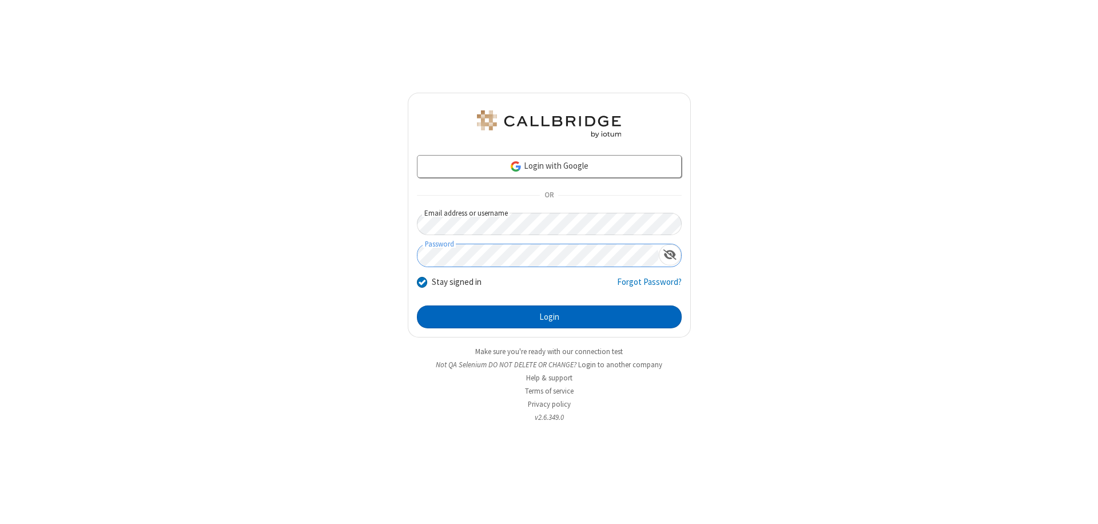
click at [549, 317] on button "Login" at bounding box center [549, 316] width 265 height 23
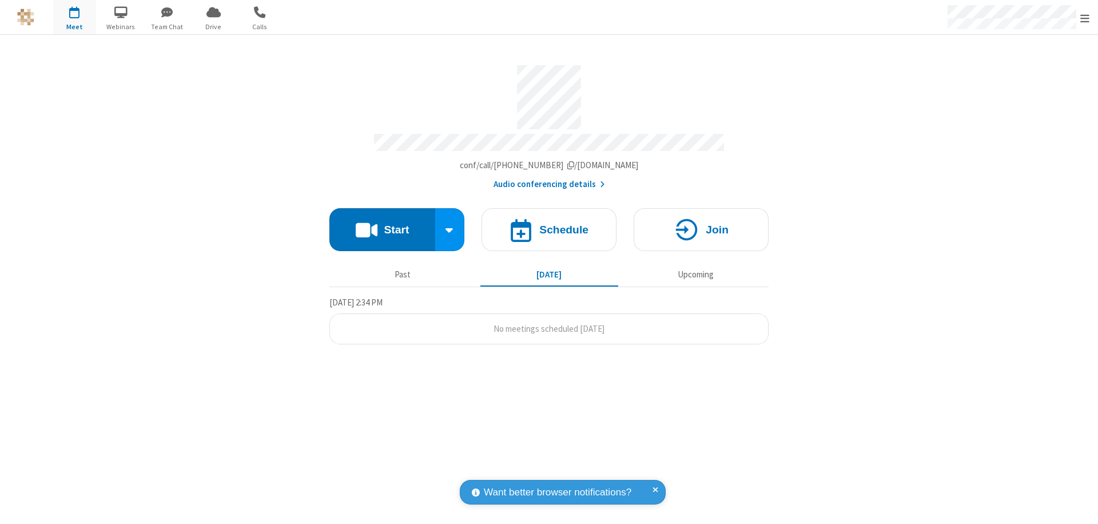
click at [1085, 18] on span "Open menu" at bounding box center [1084, 18] width 9 height 11
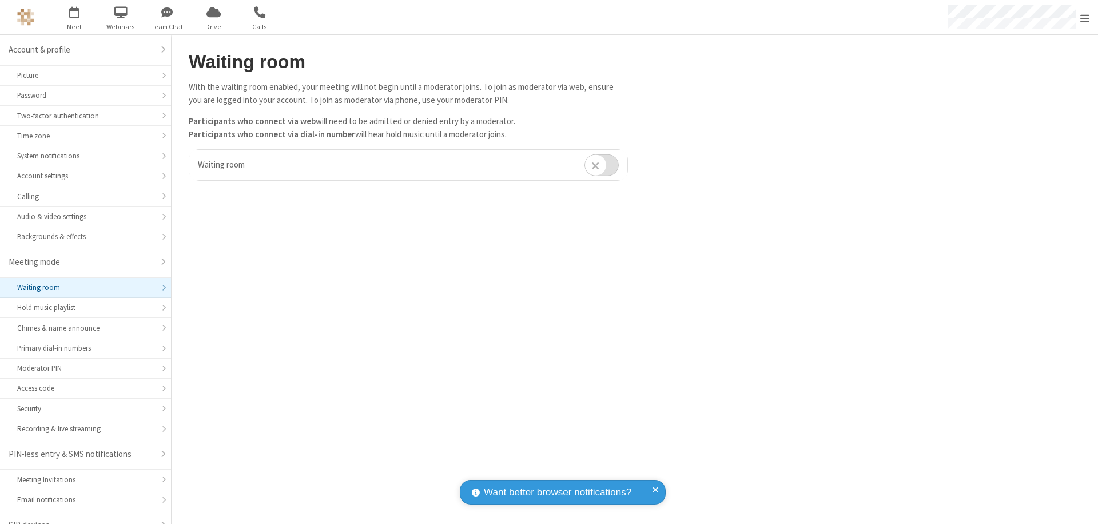
scroll to position [16, 0]
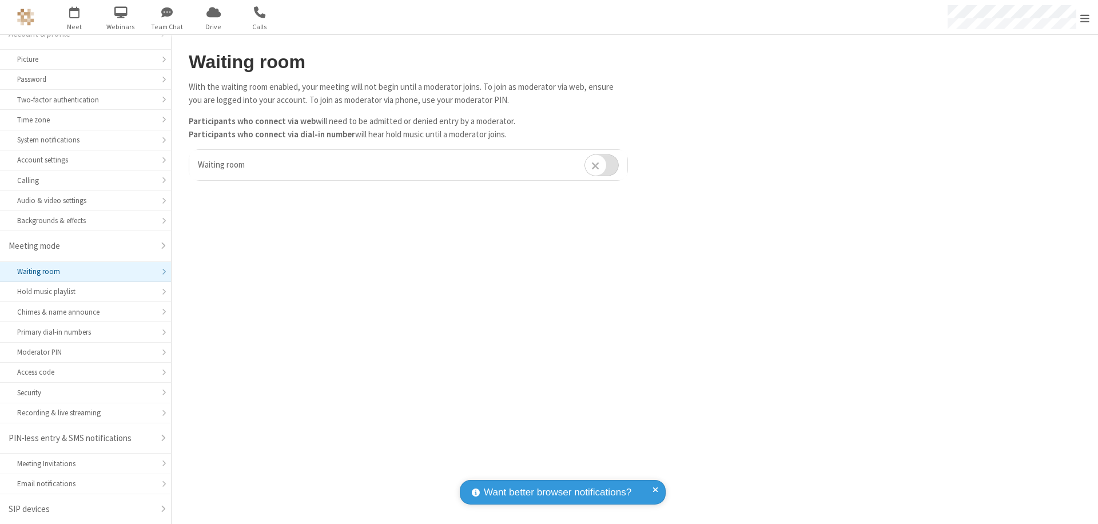
click at [602, 165] on input "checkbox" at bounding box center [601, 165] width 34 height 22
checkbox input "true"
click at [1085, 17] on span "Open menu" at bounding box center [1084, 18] width 9 height 11
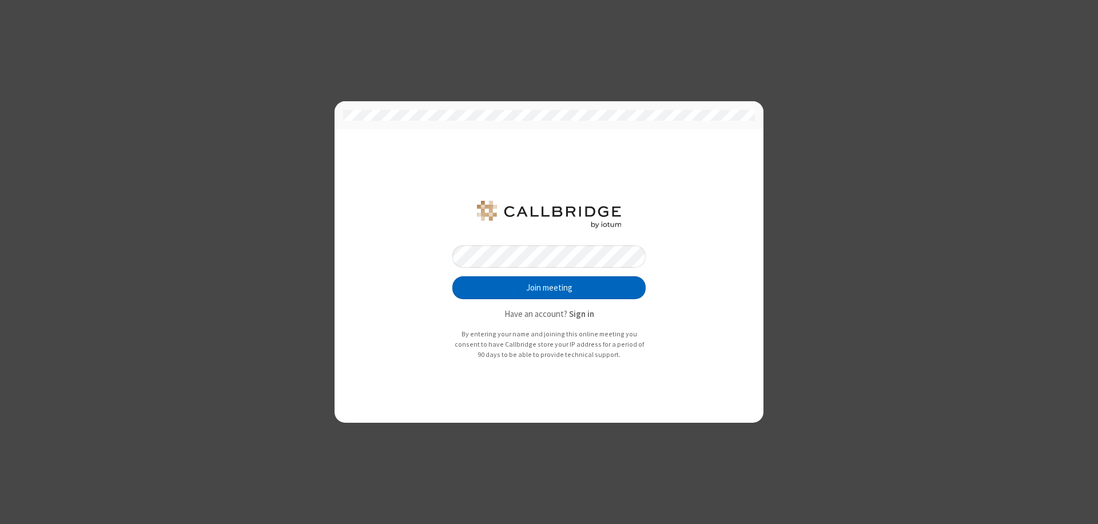
click at [549, 288] on button "Join meeting" at bounding box center [548, 287] width 193 height 23
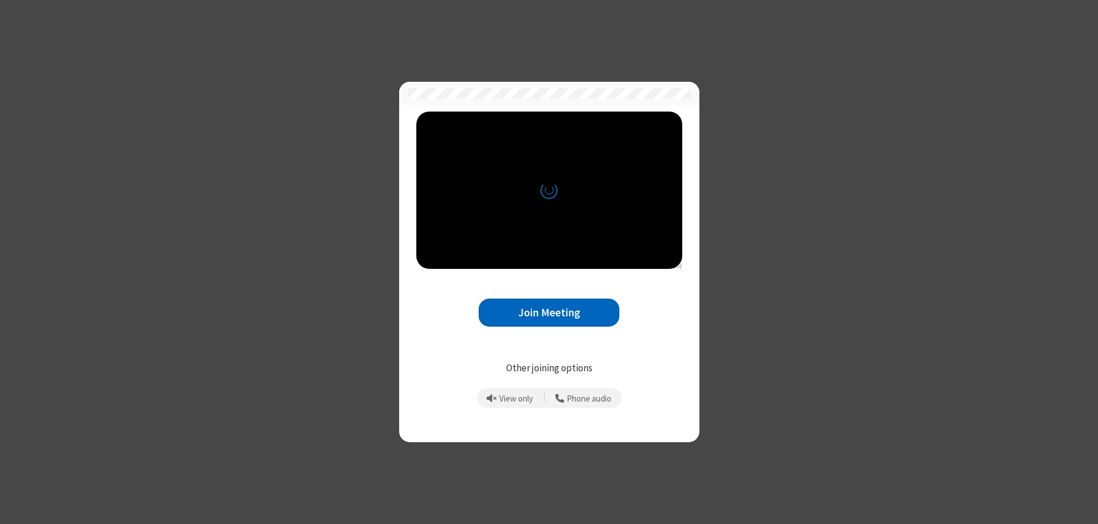
click at [549, 312] on button "Join Meeting" at bounding box center [549, 313] width 141 height 28
